Goal: Transaction & Acquisition: Obtain resource

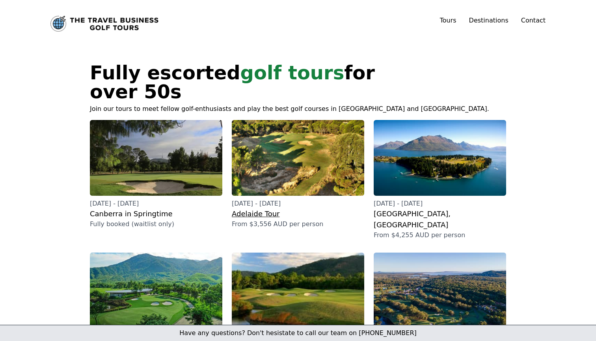
click at [306, 142] on img at bounding box center [298, 158] width 132 height 76
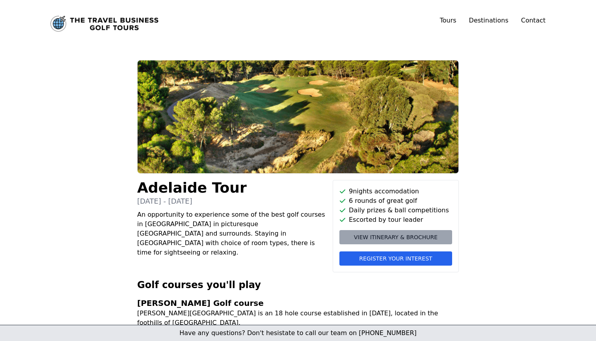
click at [358, 239] on span "View itinerary & brochure" at bounding box center [396, 237] width 84 height 8
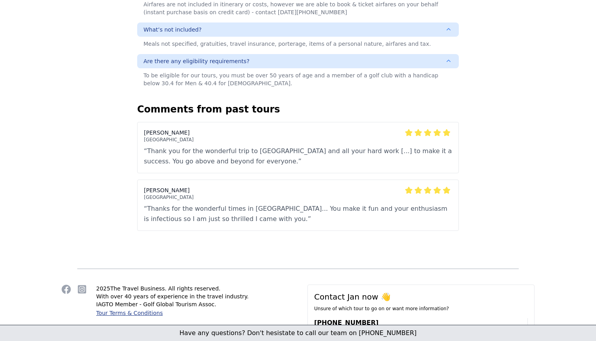
scroll to position [721, 0]
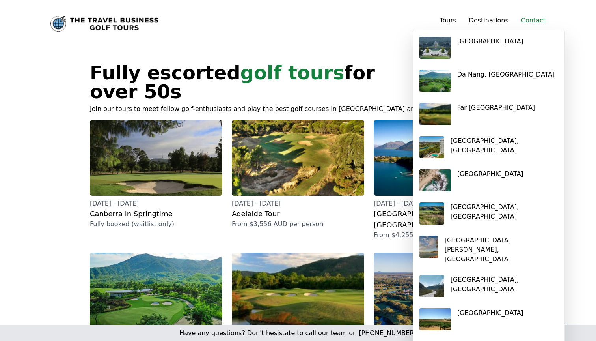
click at [530, 18] on link "Contact" at bounding box center [533, 20] width 24 height 9
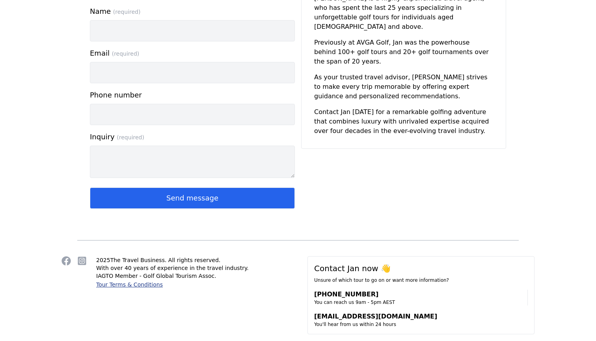
scroll to position [101, 0]
click at [67, 263] on icon "The Travel Business Golf Tours's Facebook profile (opens in new window)" at bounding box center [66, 260] width 9 height 9
